Goal: Information Seeking & Learning: Learn about a topic

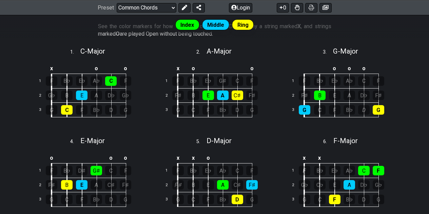
scroll to position [198, 0]
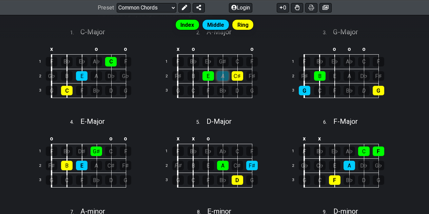
click at [226, 76] on div "A" at bounding box center [223, 75] width 12 height 9
click at [221, 78] on div "A" at bounding box center [223, 75] width 12 height 9
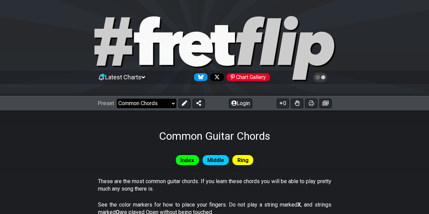
click at [169, 105] on select "Welcome to #fretflip! Initial Preset Custom Preset Minor Pentatonic Major Penta…" at bounding box center [147, 103] width 60 height 9
click at [117, 99] on select "Welcome to #fretflip! Initial Preset Custom Preset Minor Pentatonic Major Penta…" at bounding box center [147, 103] width 60 height 9
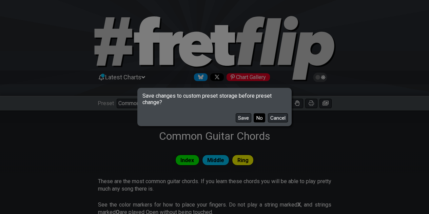
click at [263, 116] on button "No" at bounding box center [260, 117] width 12 height 9
select select "/minor-pentatonic"
select select "C"
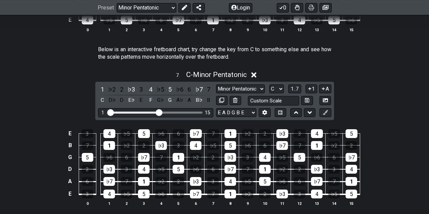
scroll to position [904, 0]
